Goal: Find specific page/section: Find specific page/section

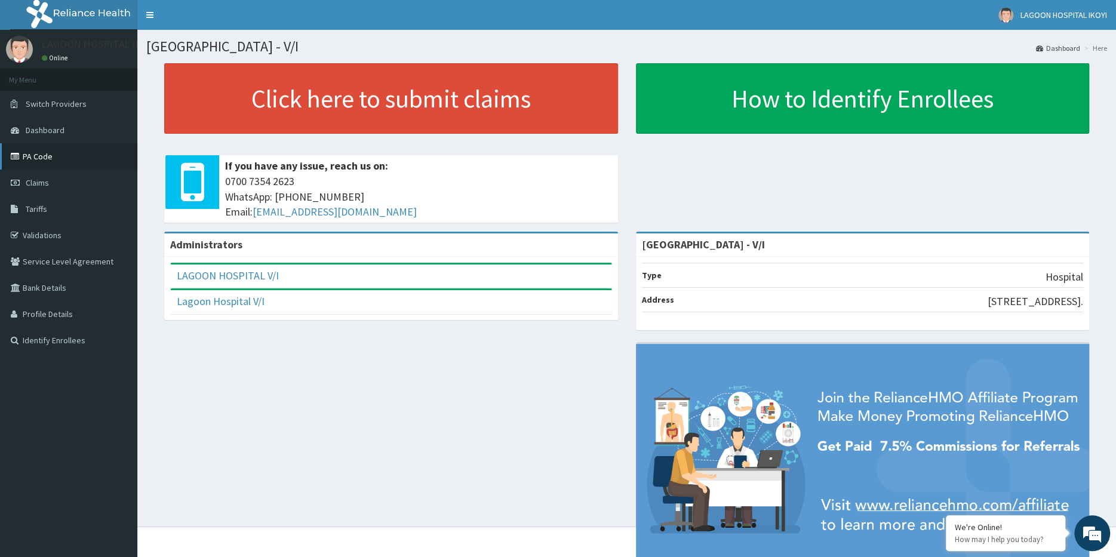
click at [36, 153] on link "PA Code" at bounding box center [68, 156] width 137 height 26
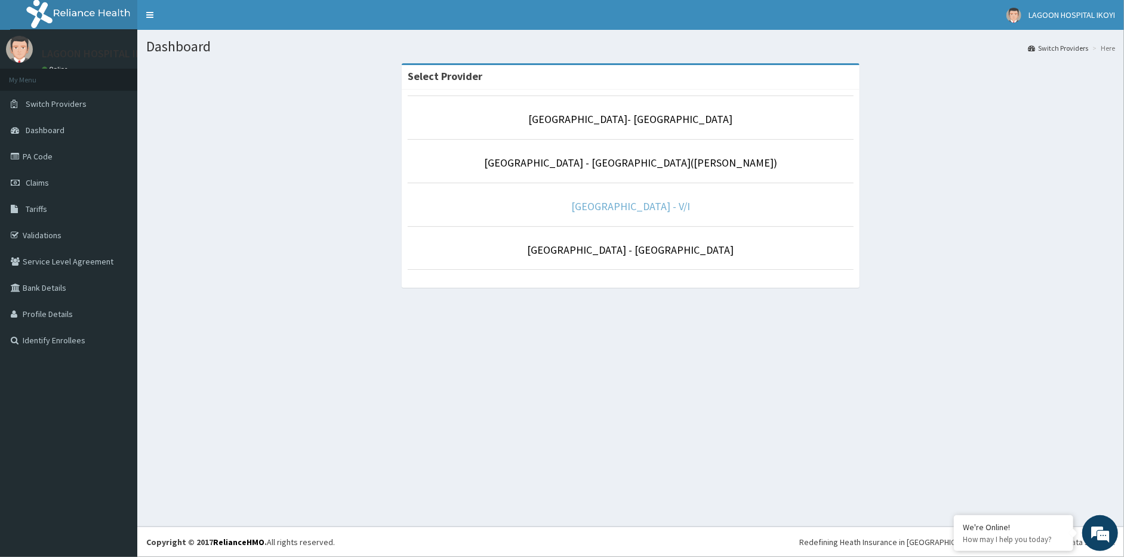
click at [619, 202] on link "[GEOGRAPHIC_DATA] - V/I" at bounding box center [630, 206] width 119 height 14
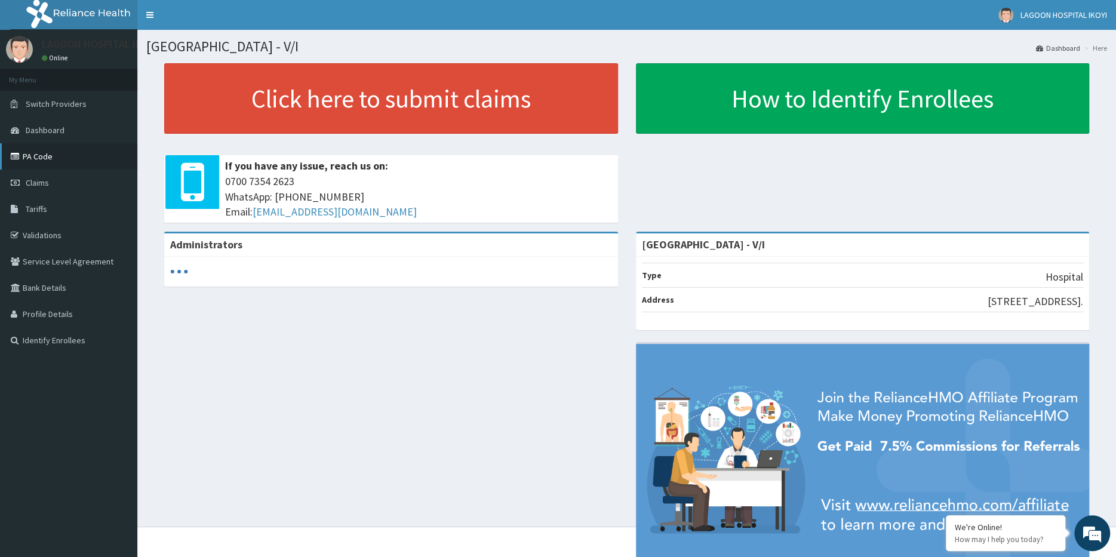
click at [32, 151] on link "PA Code" at bounding box center [68, 156] width 137 height 26
